Goal: Task Accomplishment & Management: Manage account settings

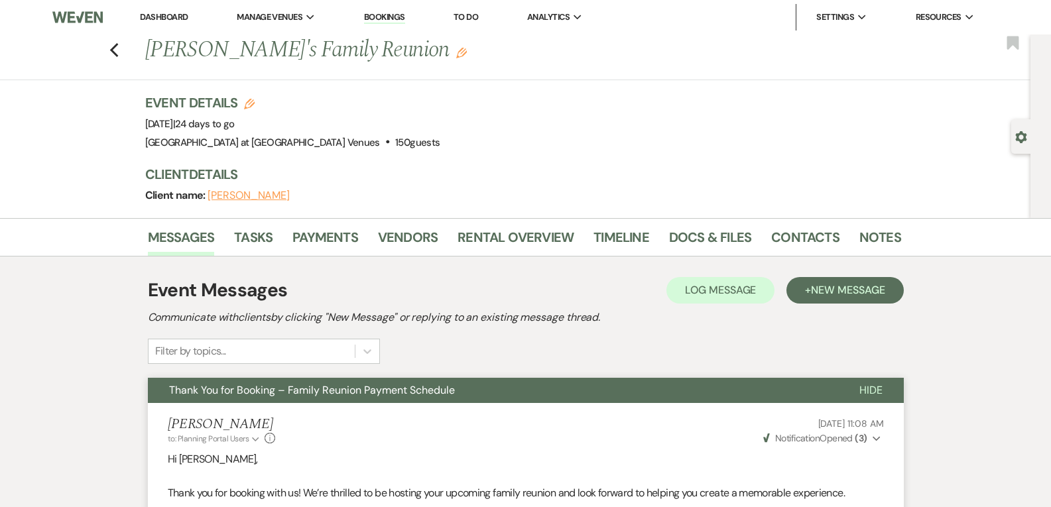
click at [388, 25] on li "Bookings" at bounding box center [384, 17] width 54 height 27
click at [388, 11] on li "Bookings" at bounding box center [384, 17] width 54 height 27
click at [396, 16] on link "Bookings" at bounding box center [384, 17] width 41 height 13
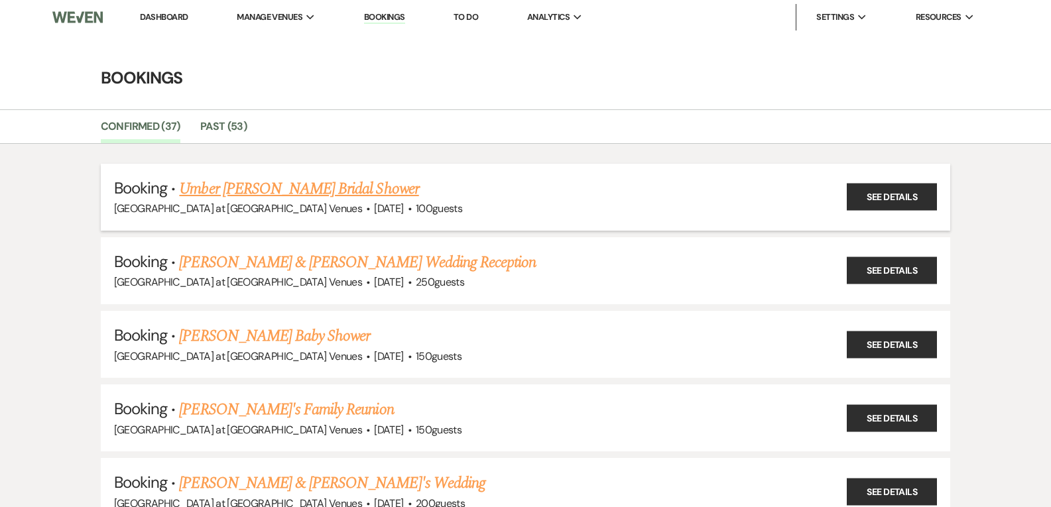
click at [219, 185] on link "Umber [PERSON_NAME] Bridal Shower" at bounding box center [298, 189] width 239 height 24
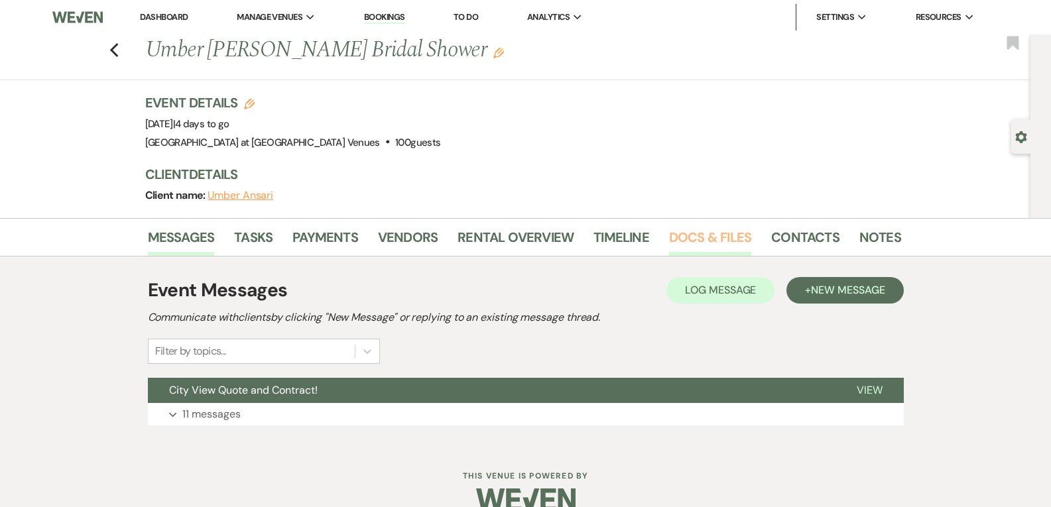
click at [681, 240] on link "Docs & Files" at bounding box center [710, 241] width 82 height 29
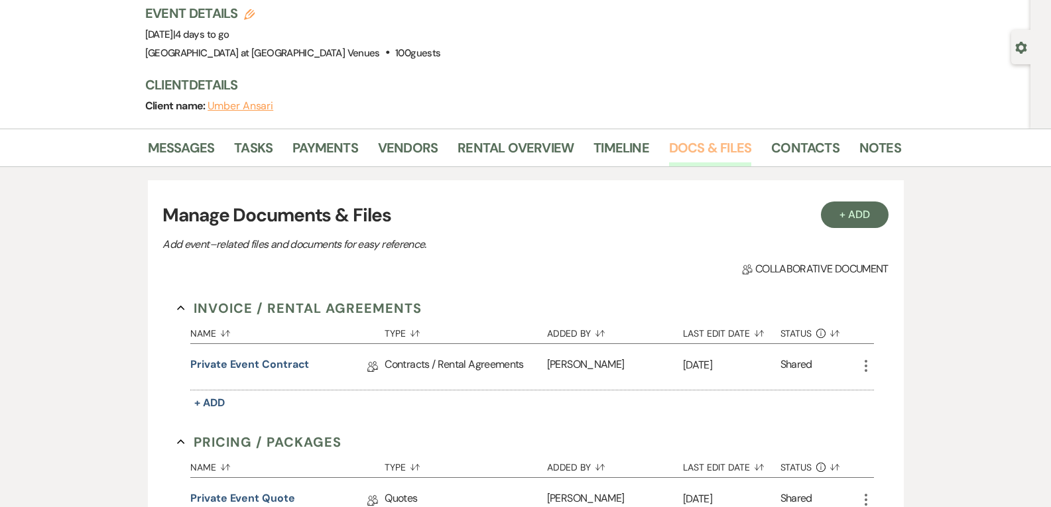
scroll to position [265, 0]
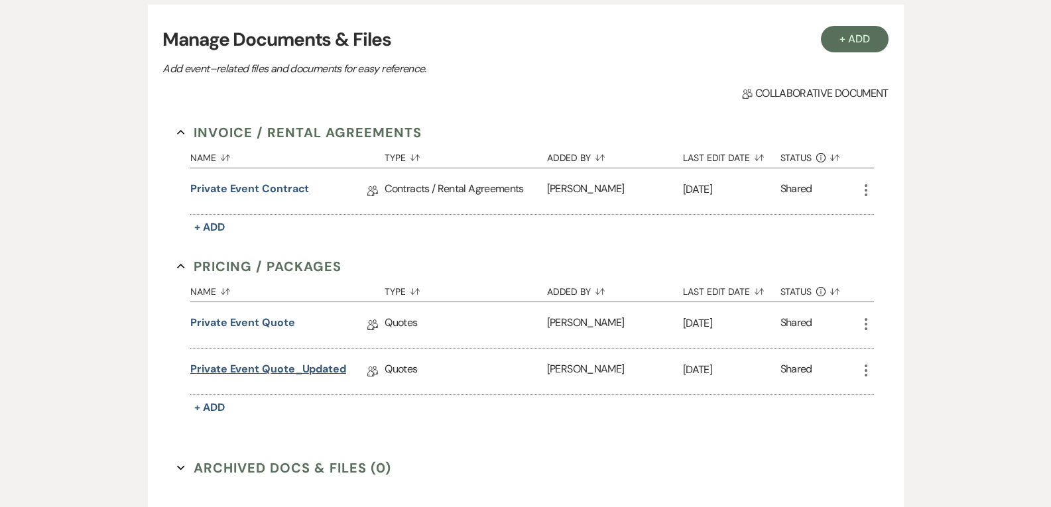
click at [288, 374] on link "Private Event Quote_Updated" at bounding box center [268, 371] width 156 height 21
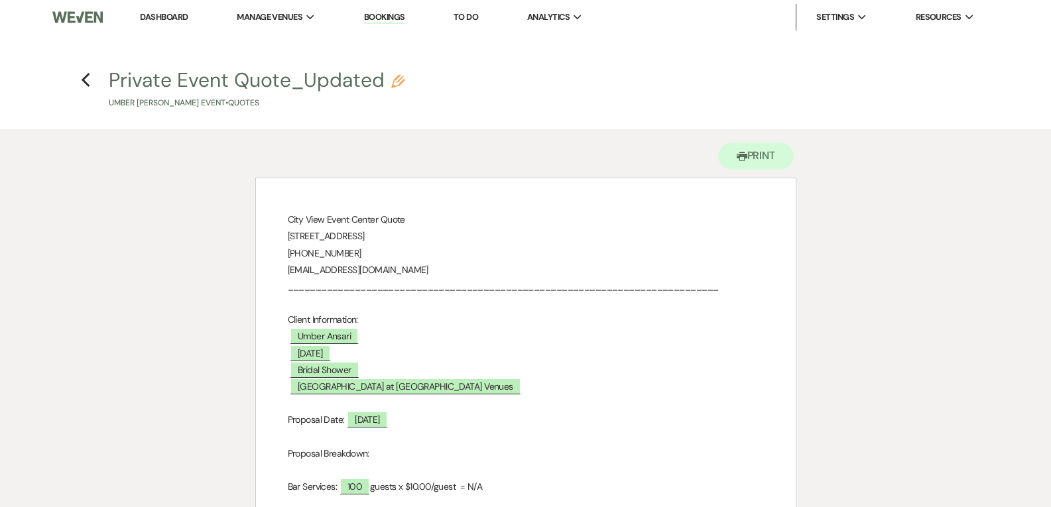
click at [386, 6] on li "Bookings" at bounding box center [384, 17] width 54 height 27
click at [390, 13] on link "Bookings" at bounding box center [384, 17] width 41 height 13
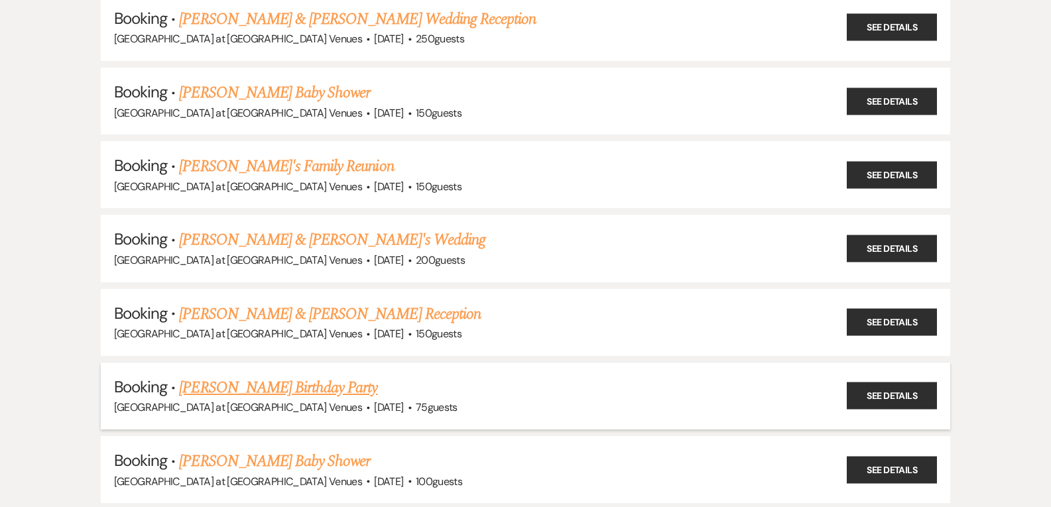
scroll to position [265, 0]
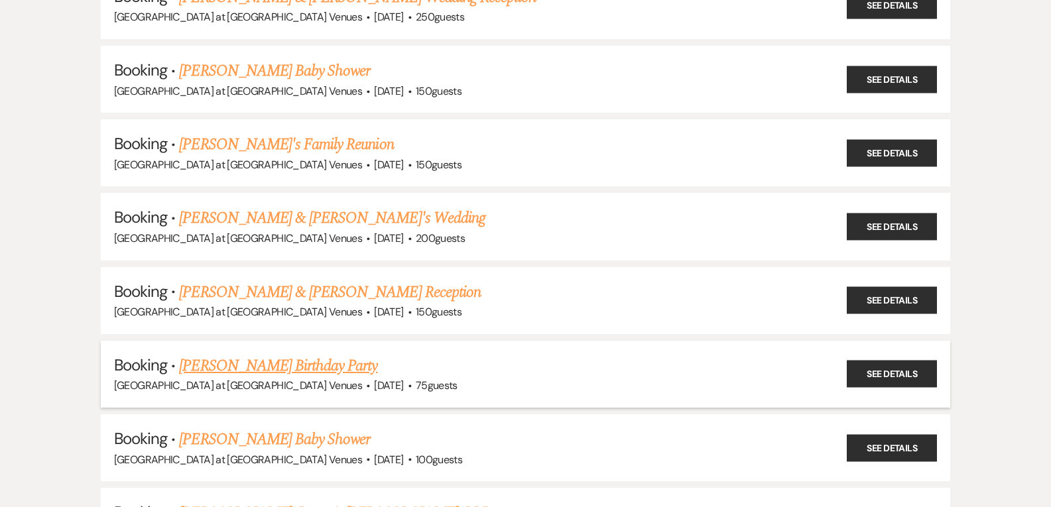
click at [295, 365] on link "[PERSON_NAME] Birthday Party" at bounding box center [278, 366] width 198 height 24
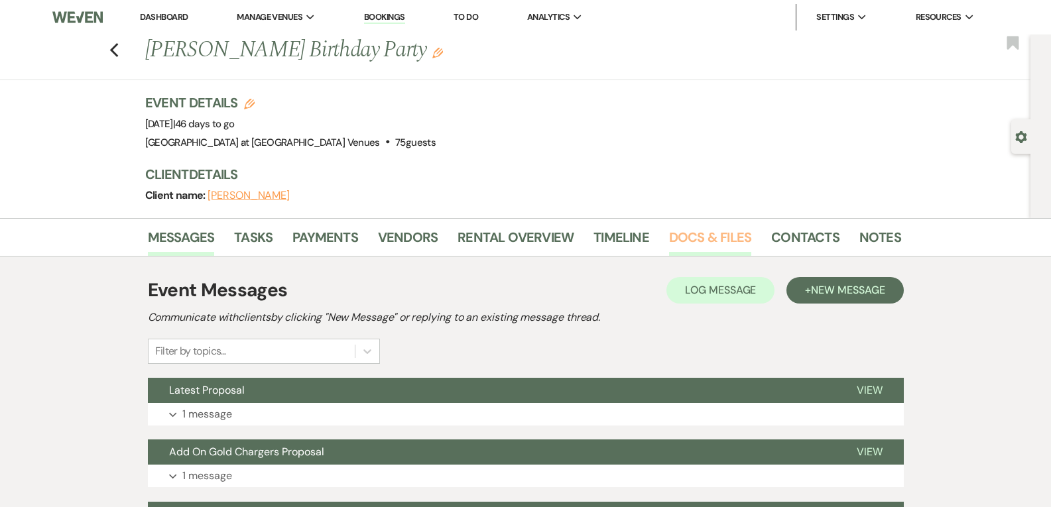
click at [675, 241] on link "Docs & Files" at bounding box center [710, 241] width 82 height 29
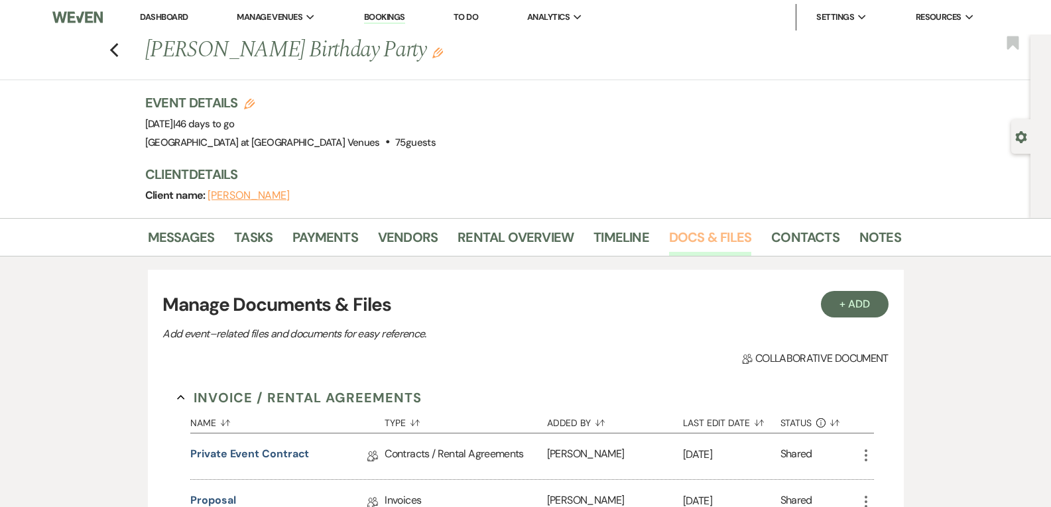
scroll to position [265, 0]
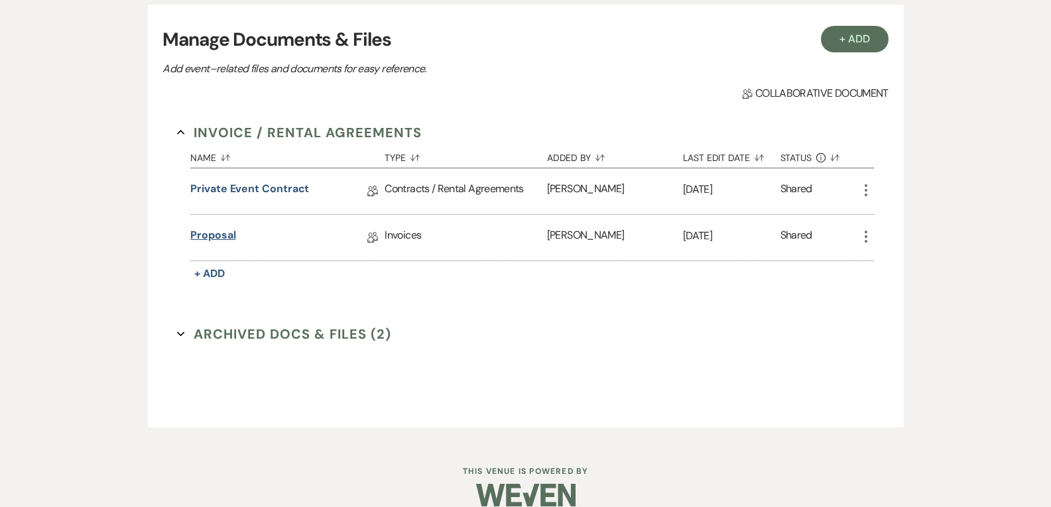
click at [217, 231] on link "Proposal" at bounding box center [212, 237] width 45 height 21
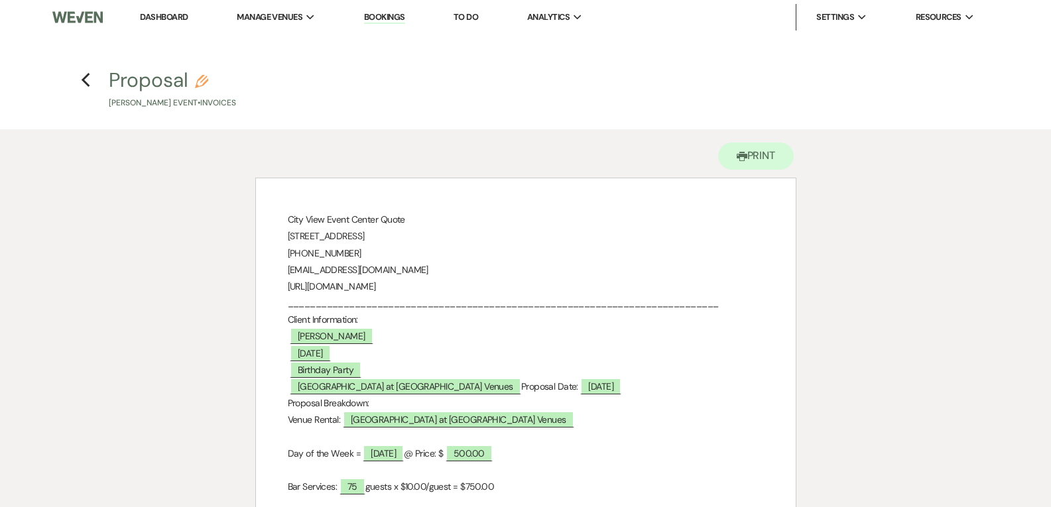
click at [384, 19] on link "Bookings" at bounding box center [384, 17] width 41 height 13
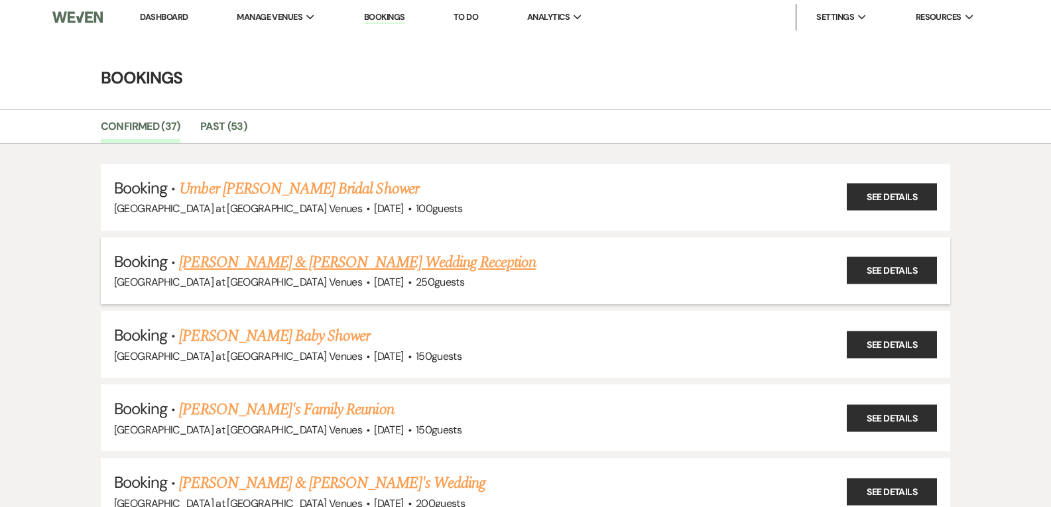
click at [355, 267] on link "[PERSON_NAME] & [PERSON_NAME] Wedding Reception" at bounding box center [357, 263] width 357 height 24
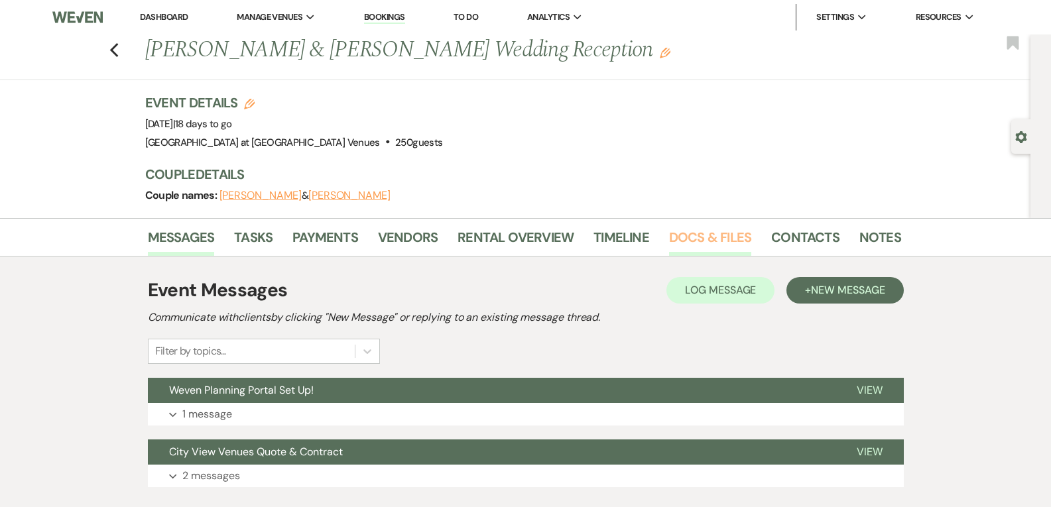
click at [711, 238] on link "Docs & Files" at bounding box center [710, 241] width 82 height 29
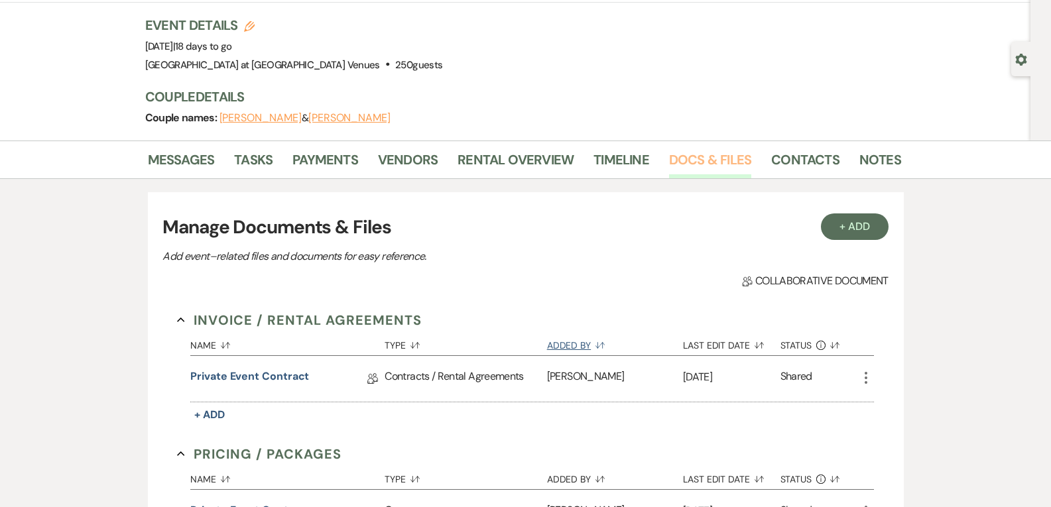
scroll to position [199, 0]
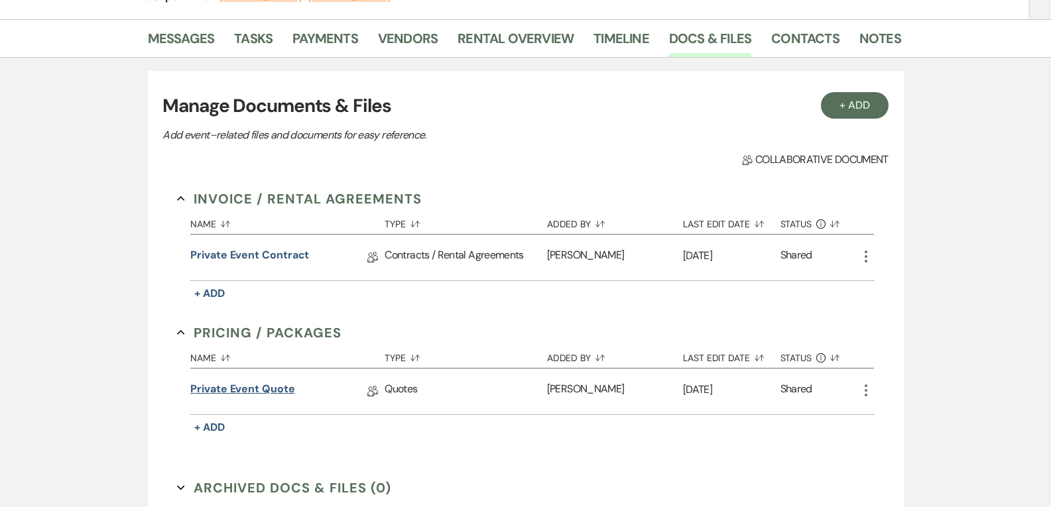
click at [263, 388] on link "Private Event Quote" at bounding box center [242, 391] width 104 height 21
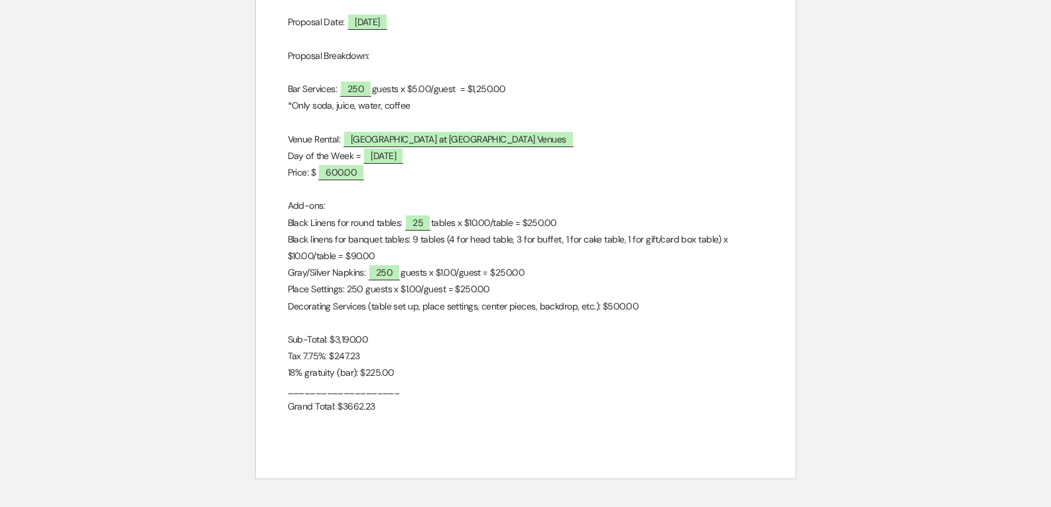
scroll to position [331, 0]
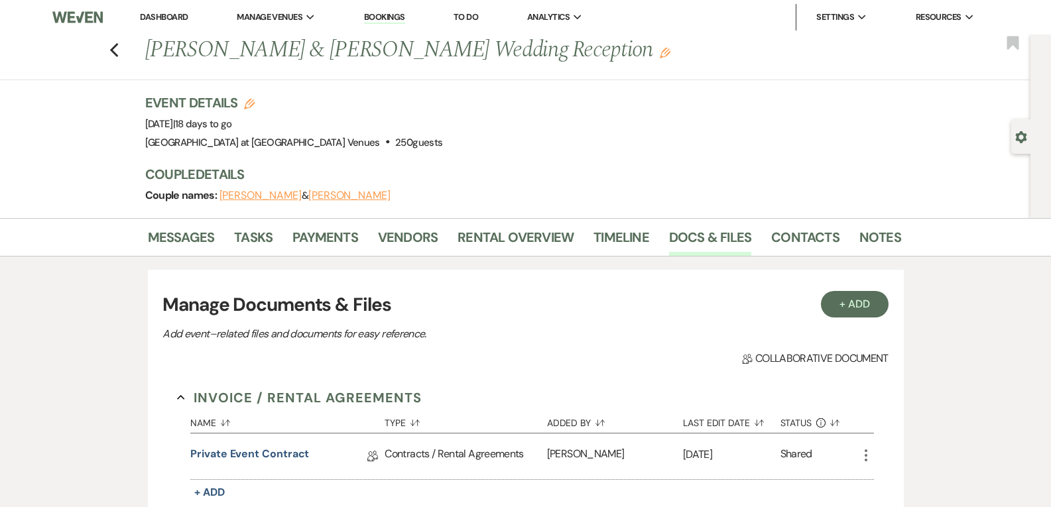
click at [396, 13] on link "Bookings" at bounding box center [384, 17] width 41 height 13
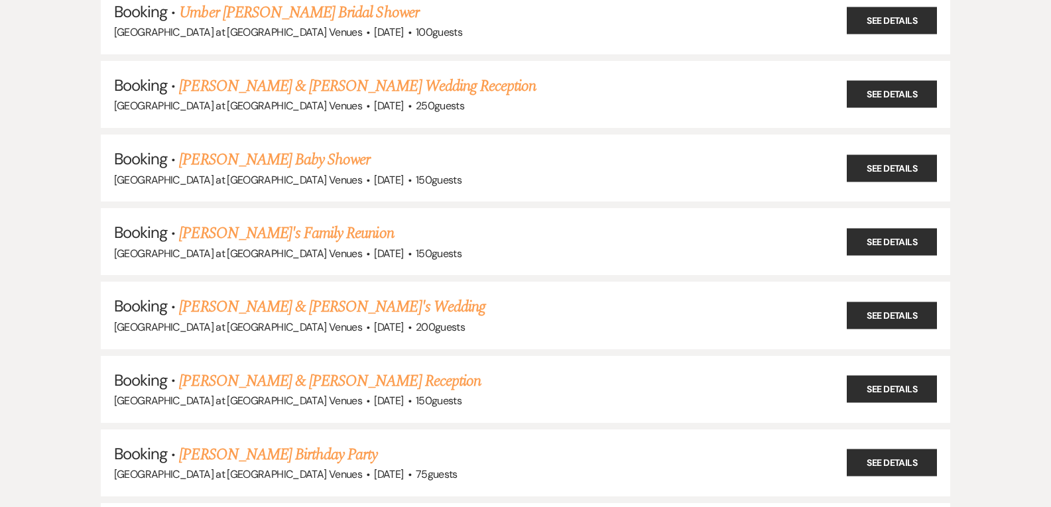
scroll to position [199, 0]
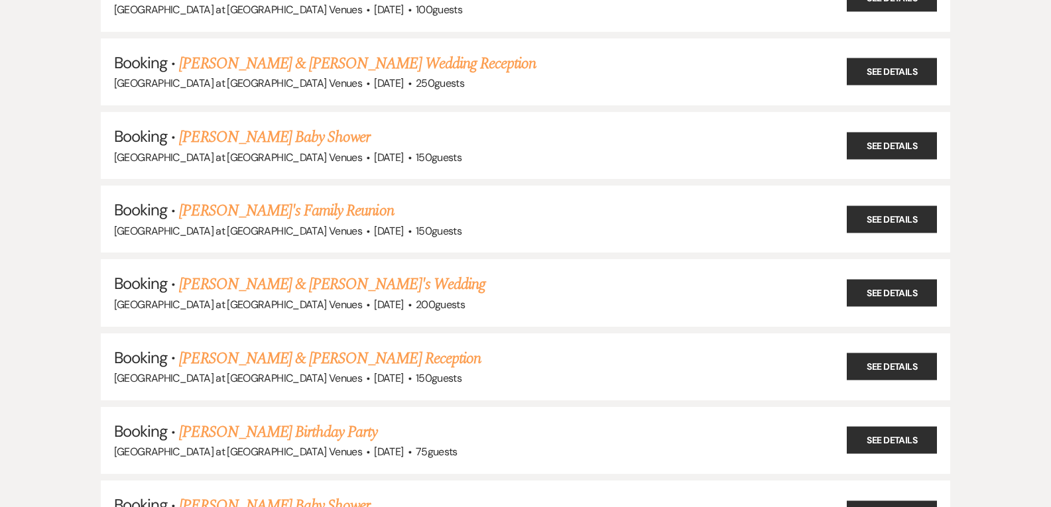
click at [233, 281] on link "[PERSON_NAME] & [PERSON_NAME]'s Wedding" at bounding box center [332, 284] width 306 height 24
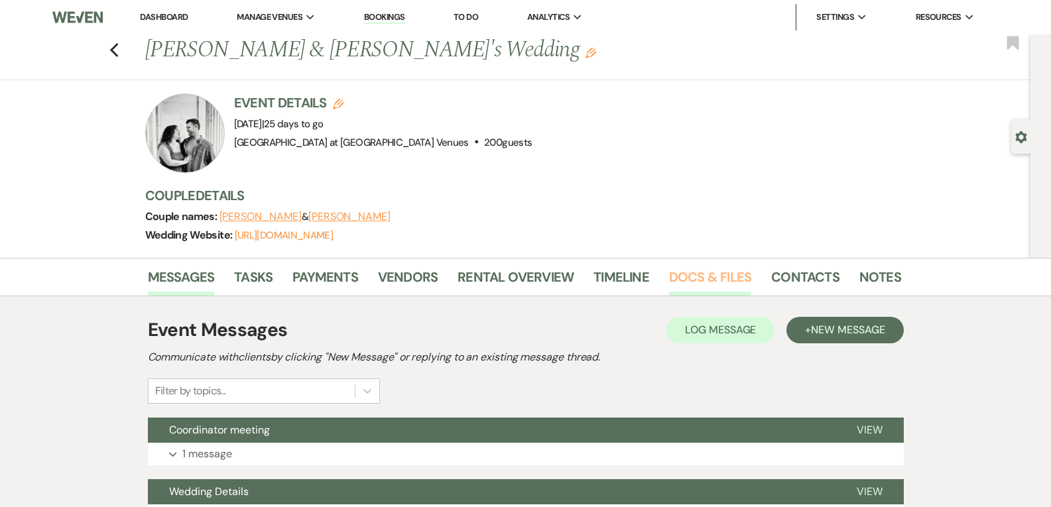
click at [705, 269] on link "Docs & Files" at bounding box center [710, 280] width 82 height 29
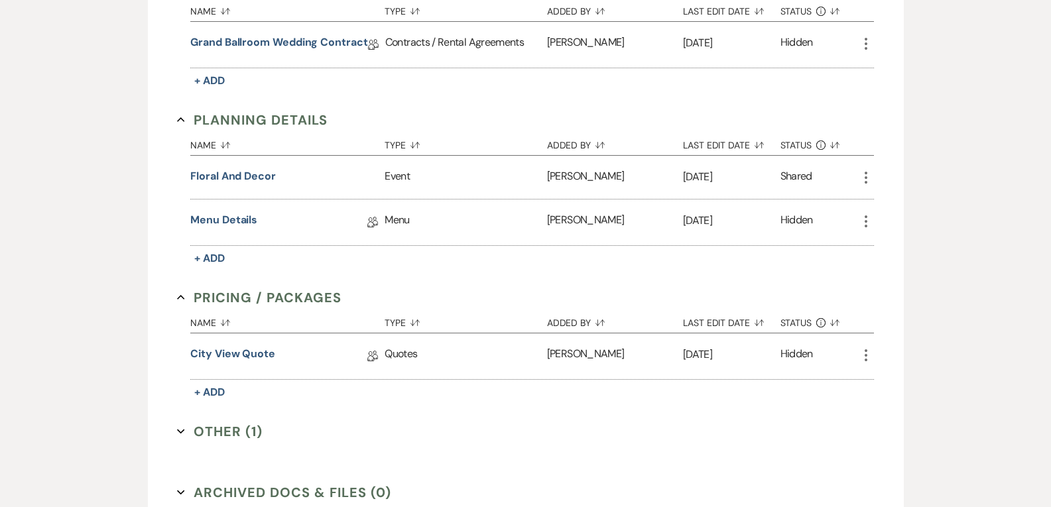
scroll to position [530, 0]
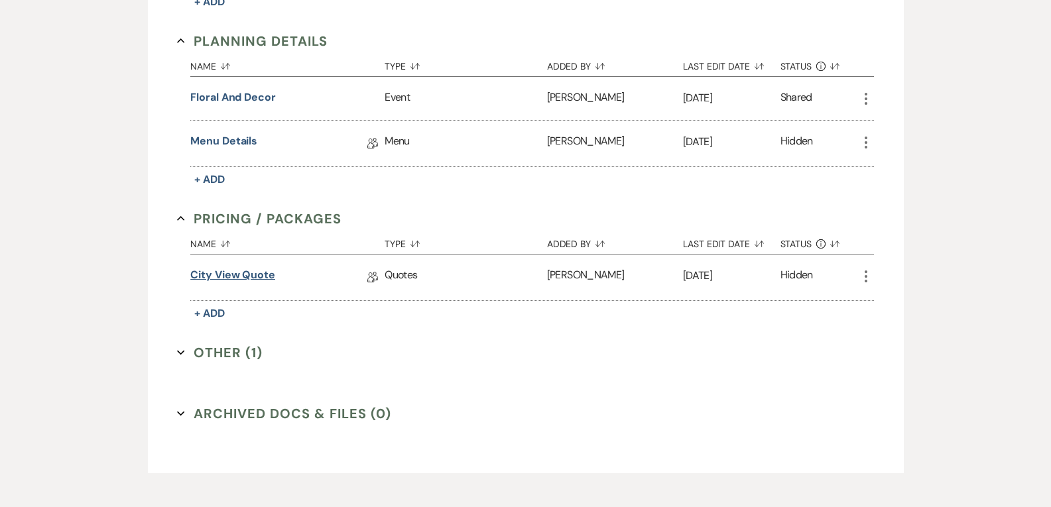
click at [247, 275] on link "City View Quote" at bounding box center [232, 277] width 85 height 21
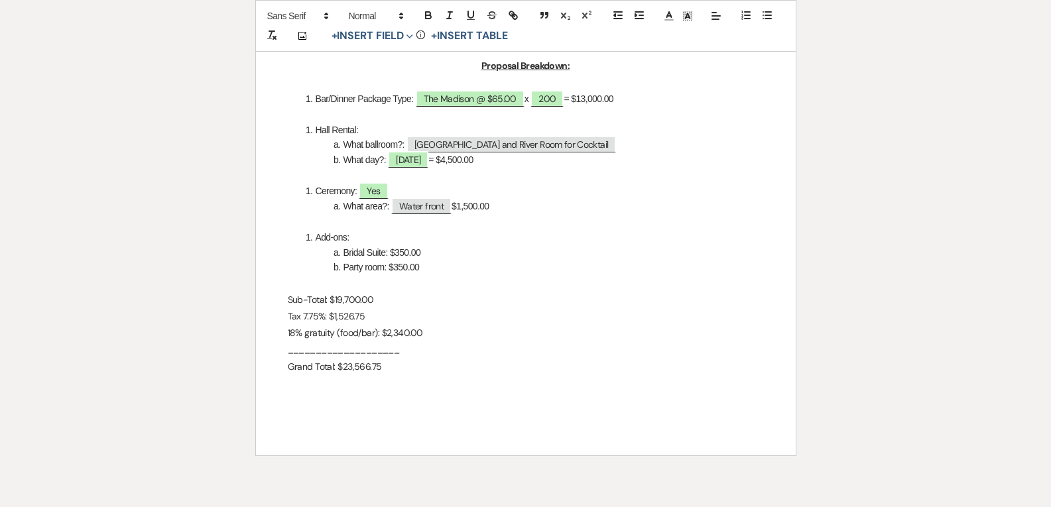
scroll to position [530, 0]
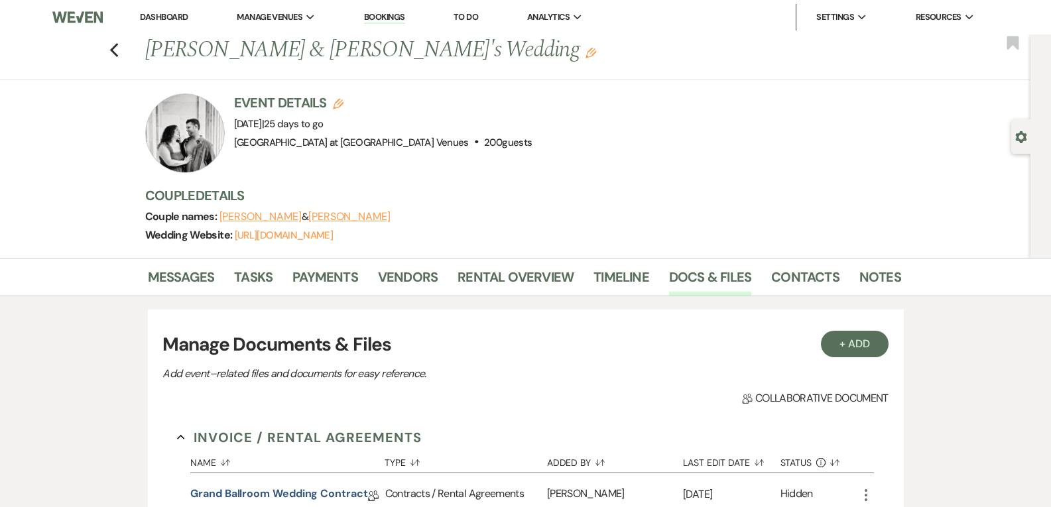
click at [390, 16] on link "Bookings" at bounding box center [384, 17] width 41 height 13
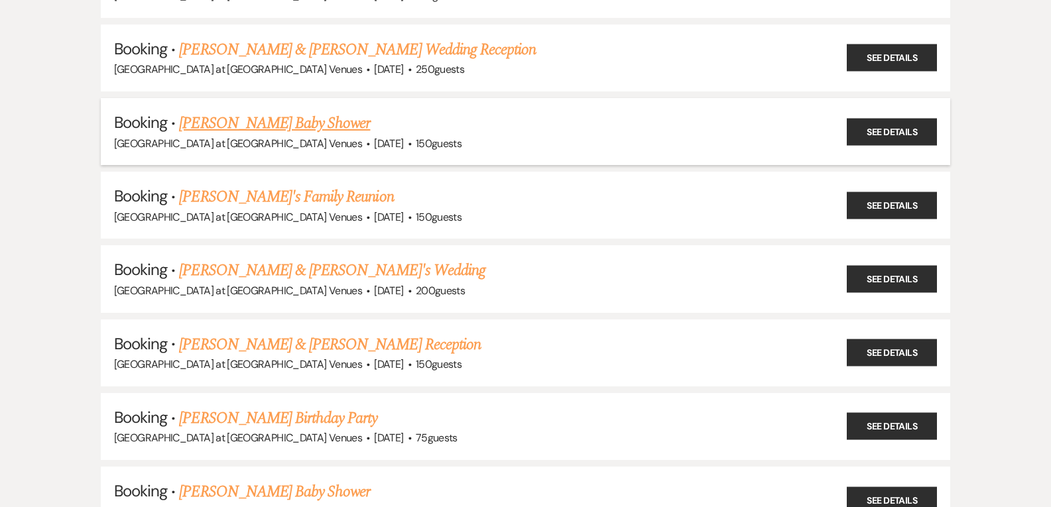
scroll to position [265, 0]
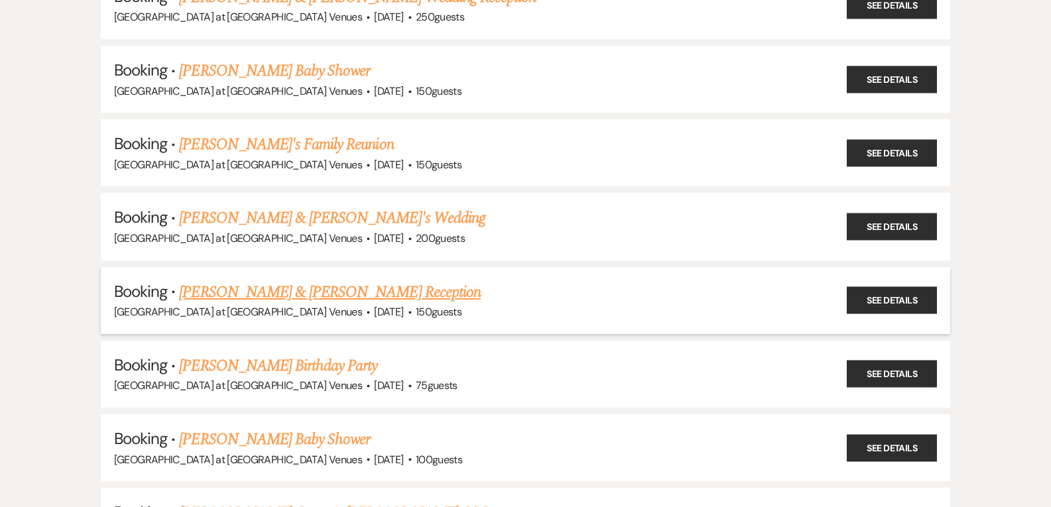
click at [287, 293] on link "[PERSON_NAME] & [PERSON_NAME] Reception" at bounding box center [330, 292] width 302 height 24
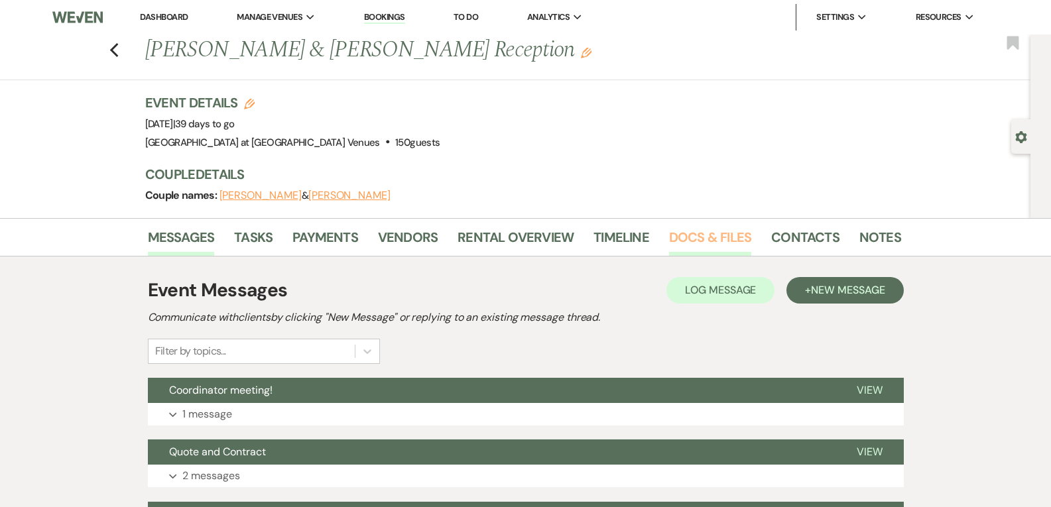
click at [692, 227] on link "Docs & Files" at bounding box center [710, 241] width 82 height 29
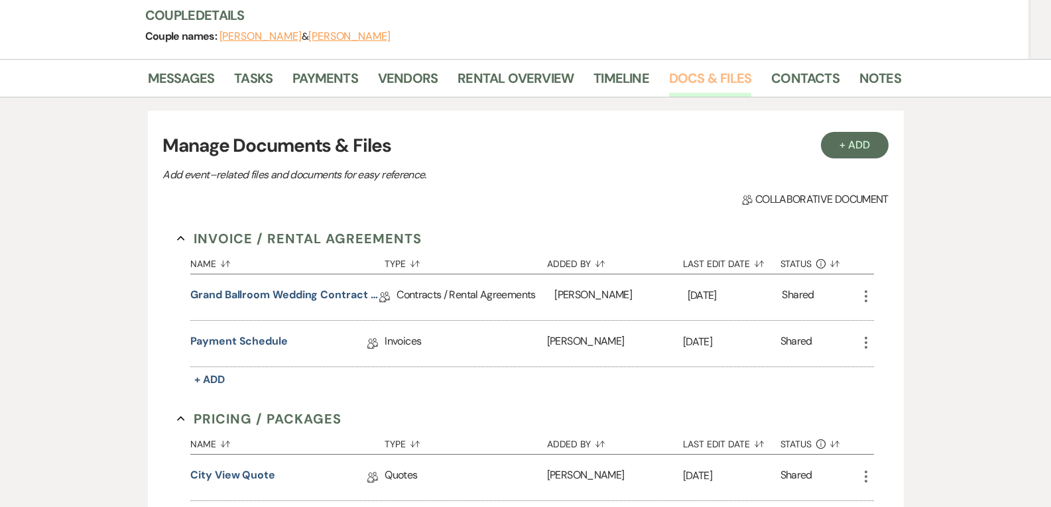
scroll to position [331, 0]
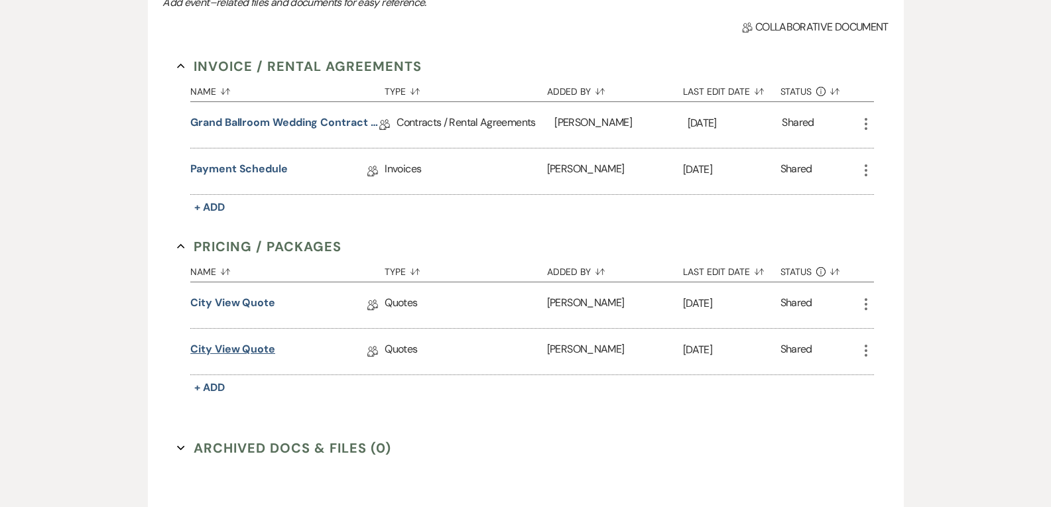
click at [236, 348] on link "City View Quote" at bounding box center [232, 351] width 85 height 21
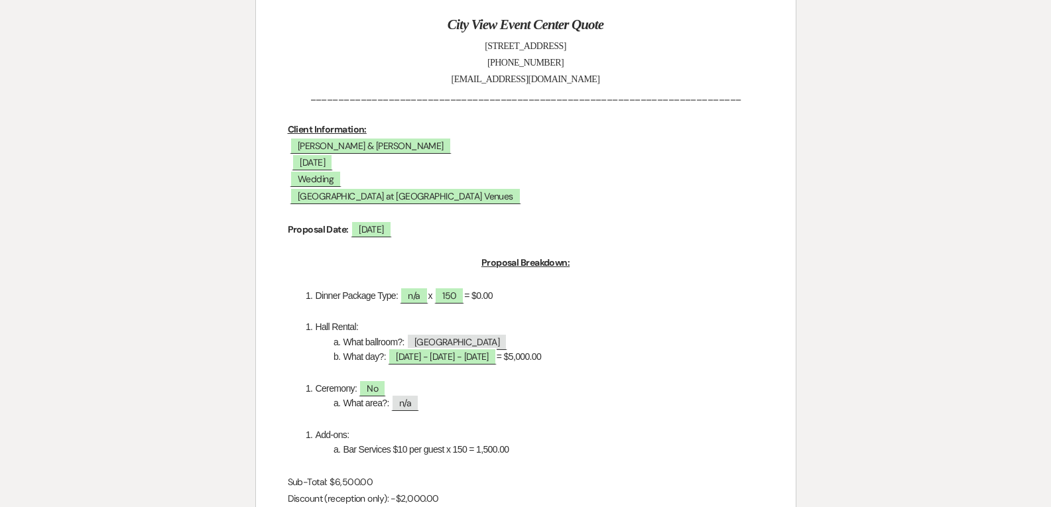
scroll to position [133, 0]
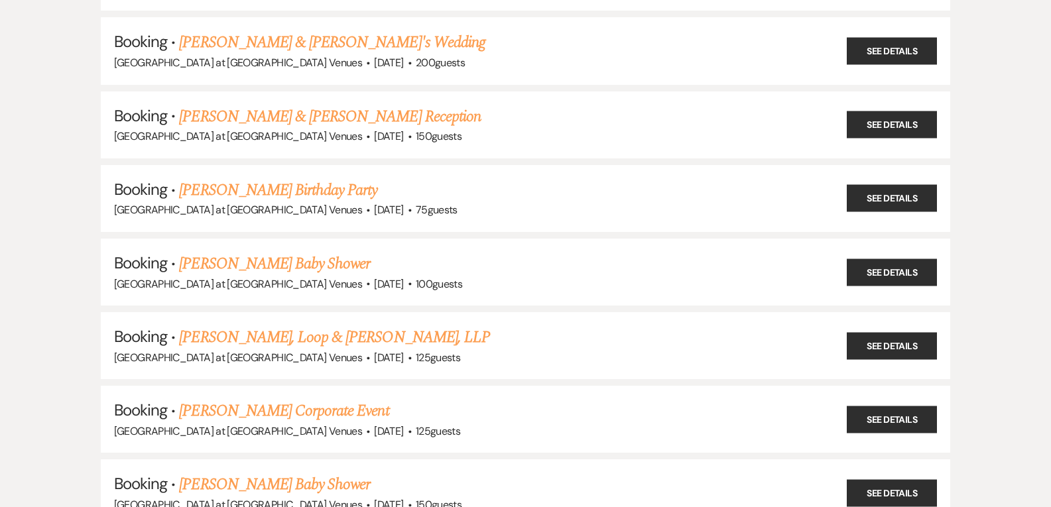
scroll to position [464, 0]
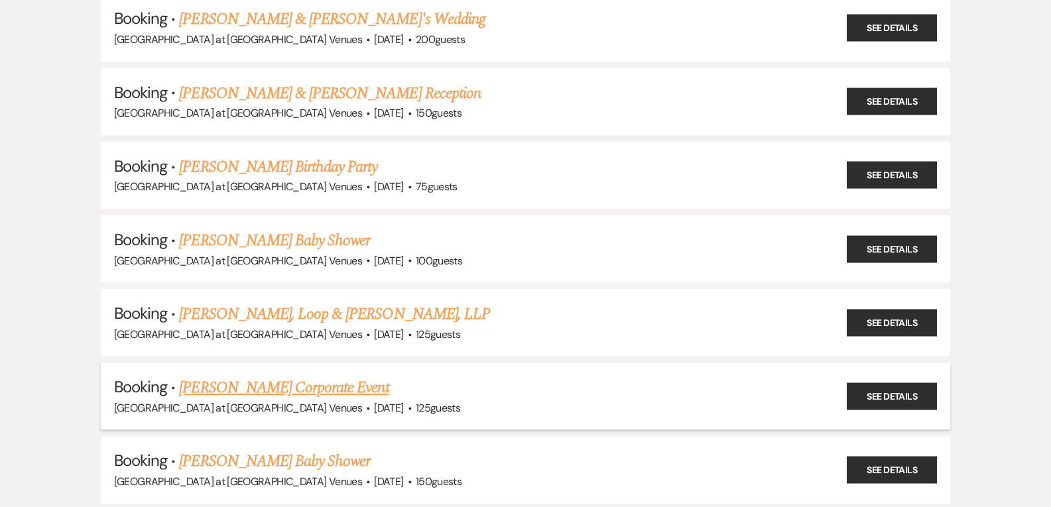
click at [237, 382] on link "[PERSON_NAME] Corporate Event" at bounding box center [283, 388] width 209 height 24
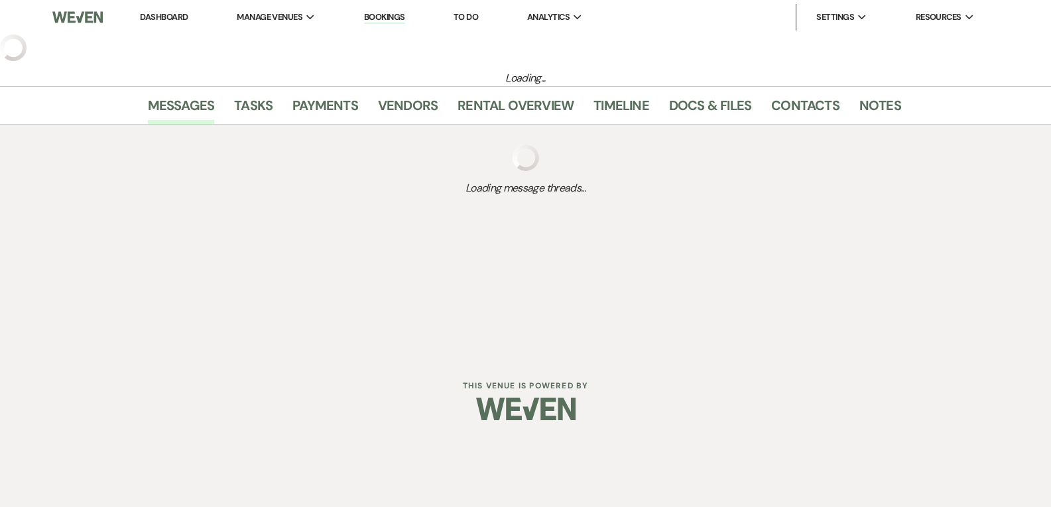
select select "6"
select select "9"
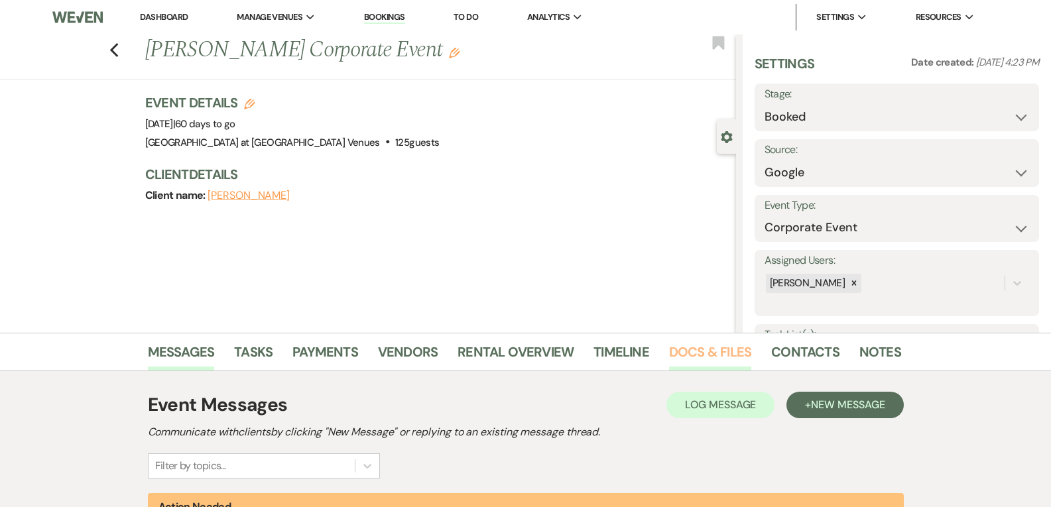
click at [701, 351] on link "Docs & Files" at bounding box center [710, 355] width 82 height 29
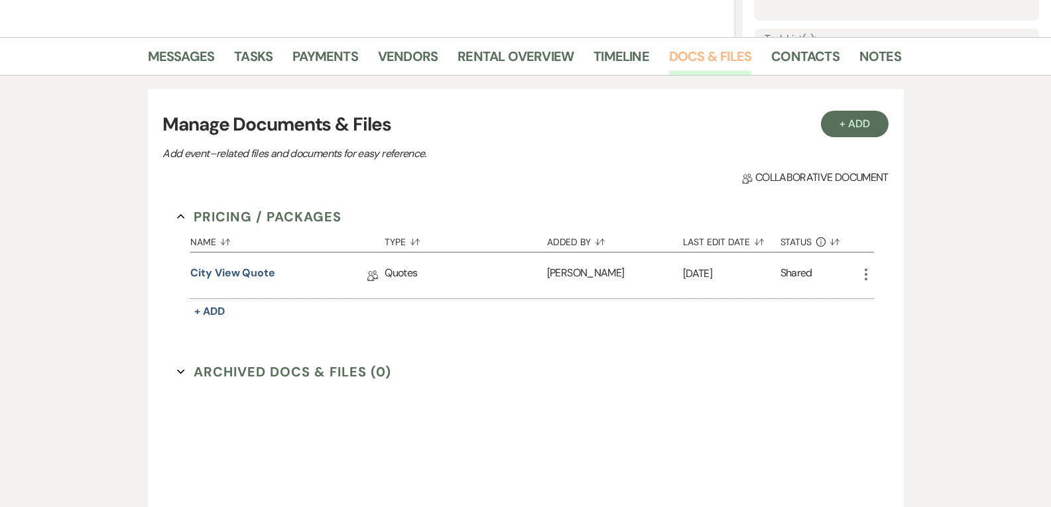
scroll to position [331, 0]
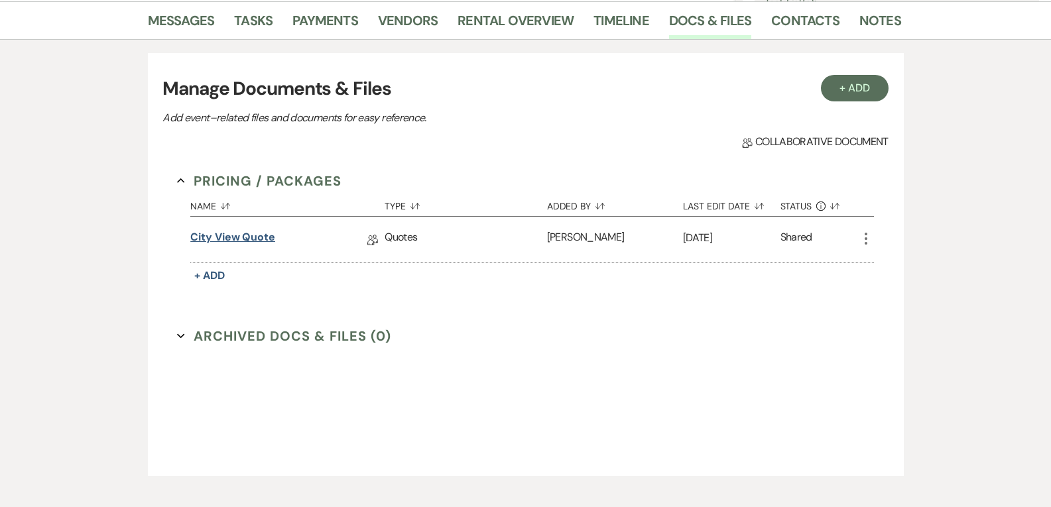
click at [225, 239] on link "City View Quote" at bounding box center [232, 239] width 85 height 21
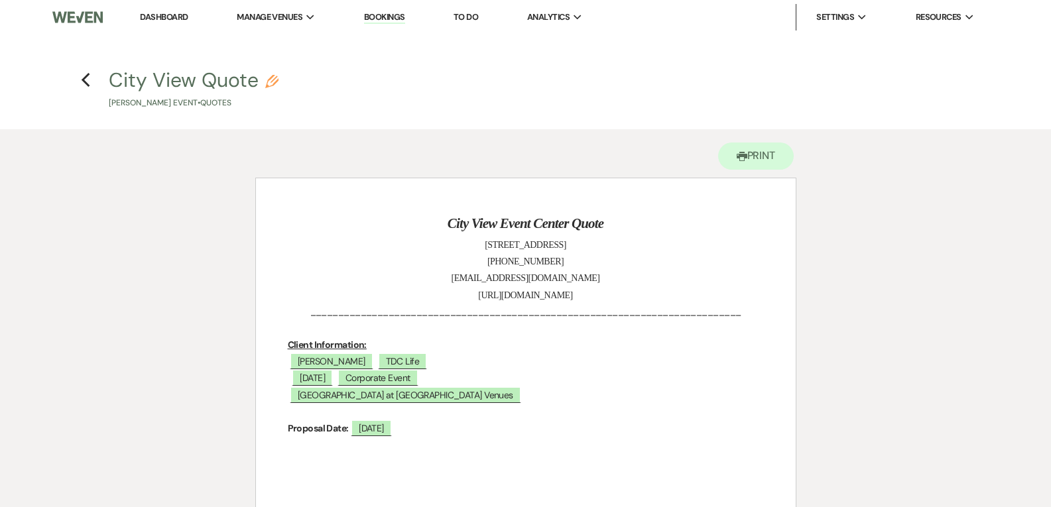
select select "6"
select select "9"
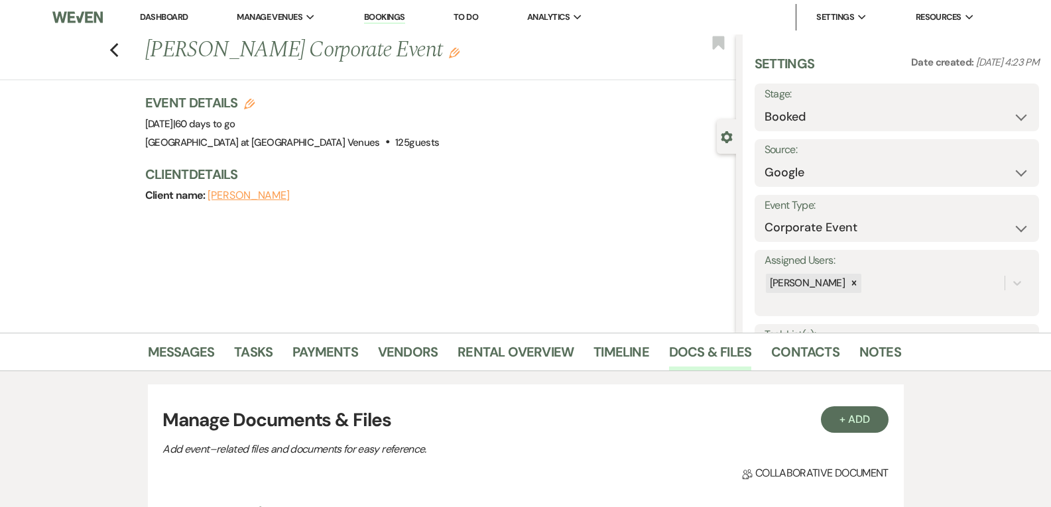
scroll to position [331, 0]
